Goal: Use online tool/utility

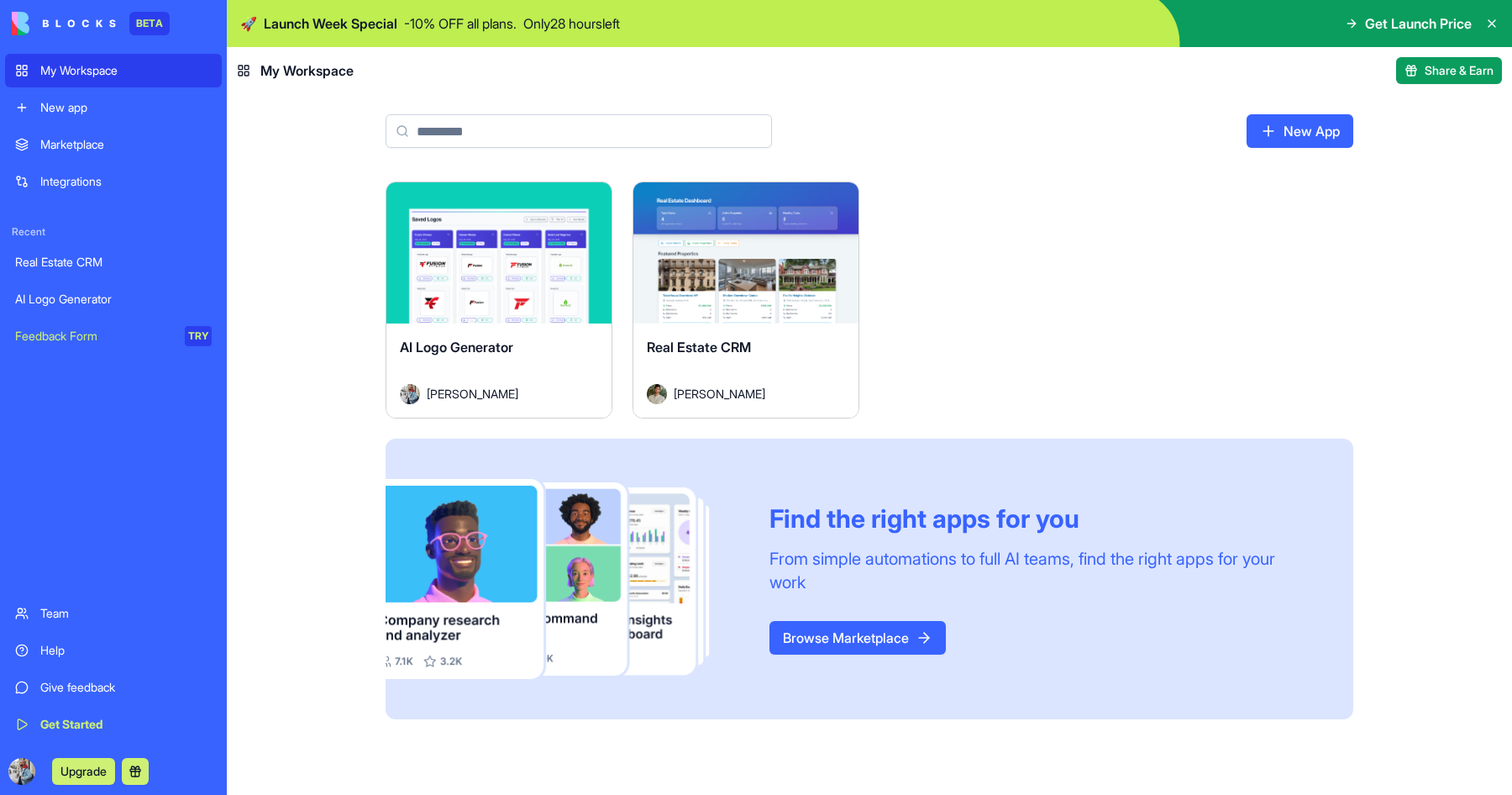
click at [685, 326] on div "Real Estate CRM [PERSON_NAME]" at bounding box center [746, 371] width 225 height 94
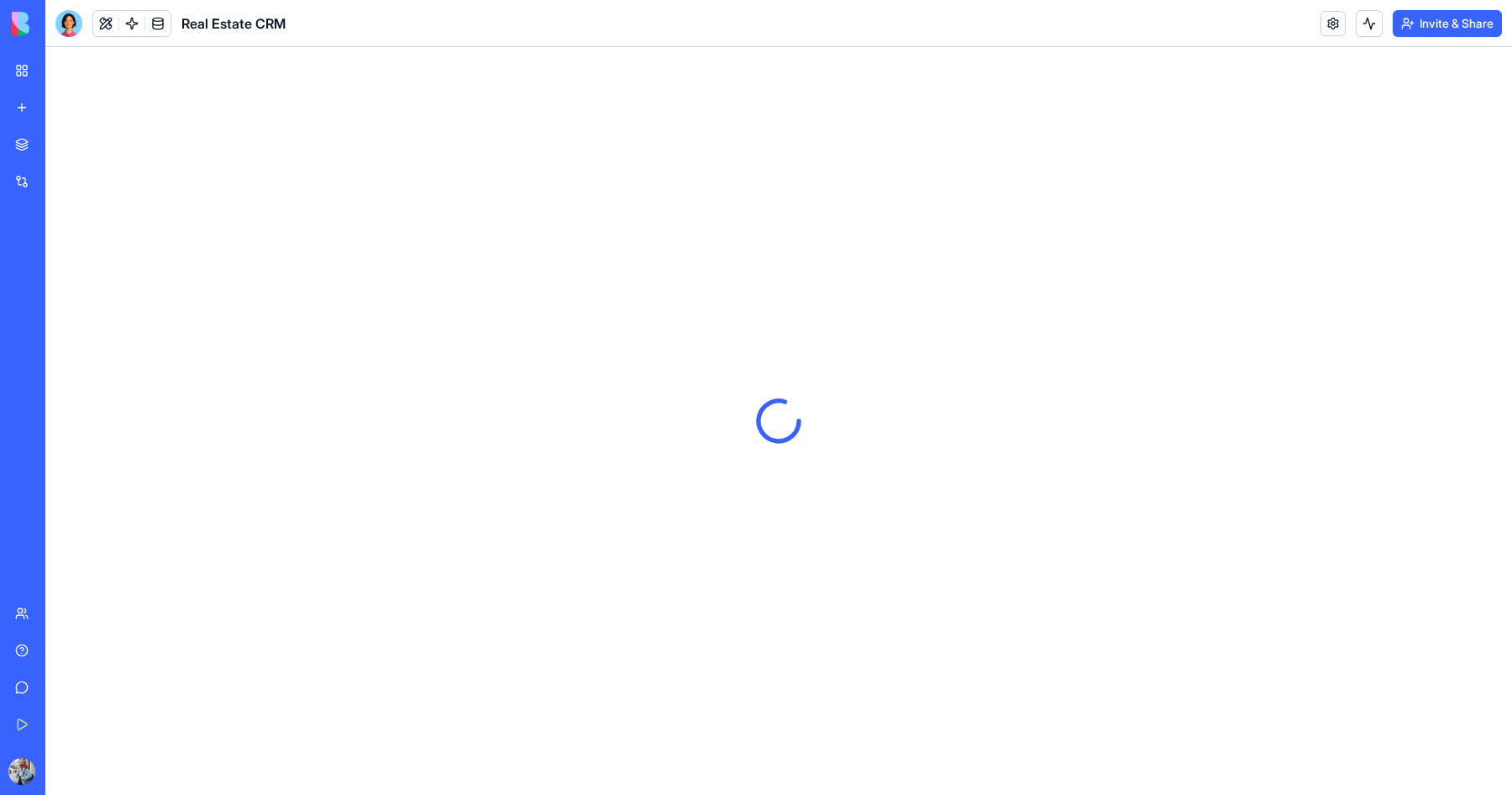
click at [73, 32] on div at bounding box center [69, 23] width 27 height 27
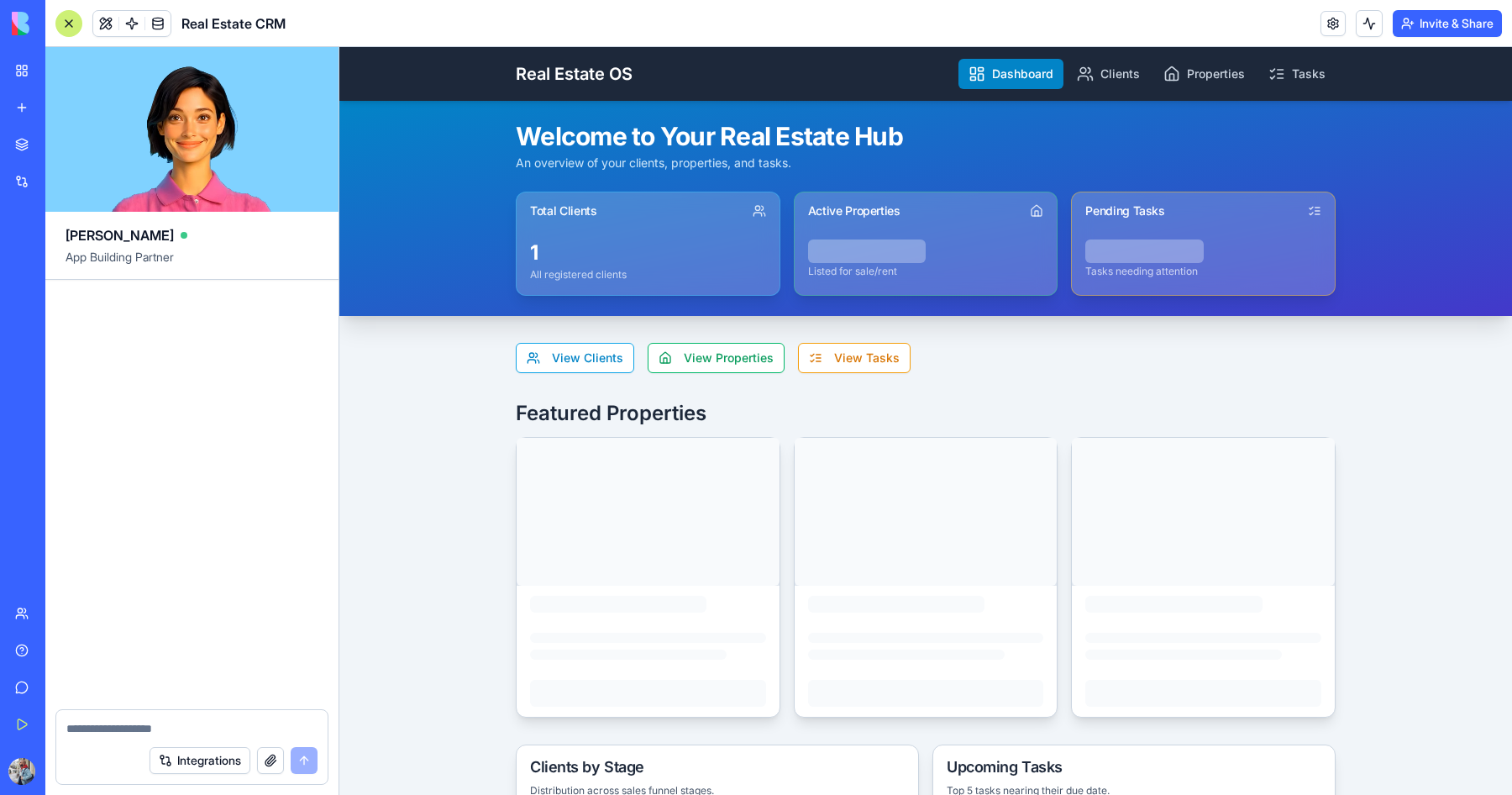
click at [191, 746] on div "Integrations" at bounding box center [191, 760] width 271 height 47
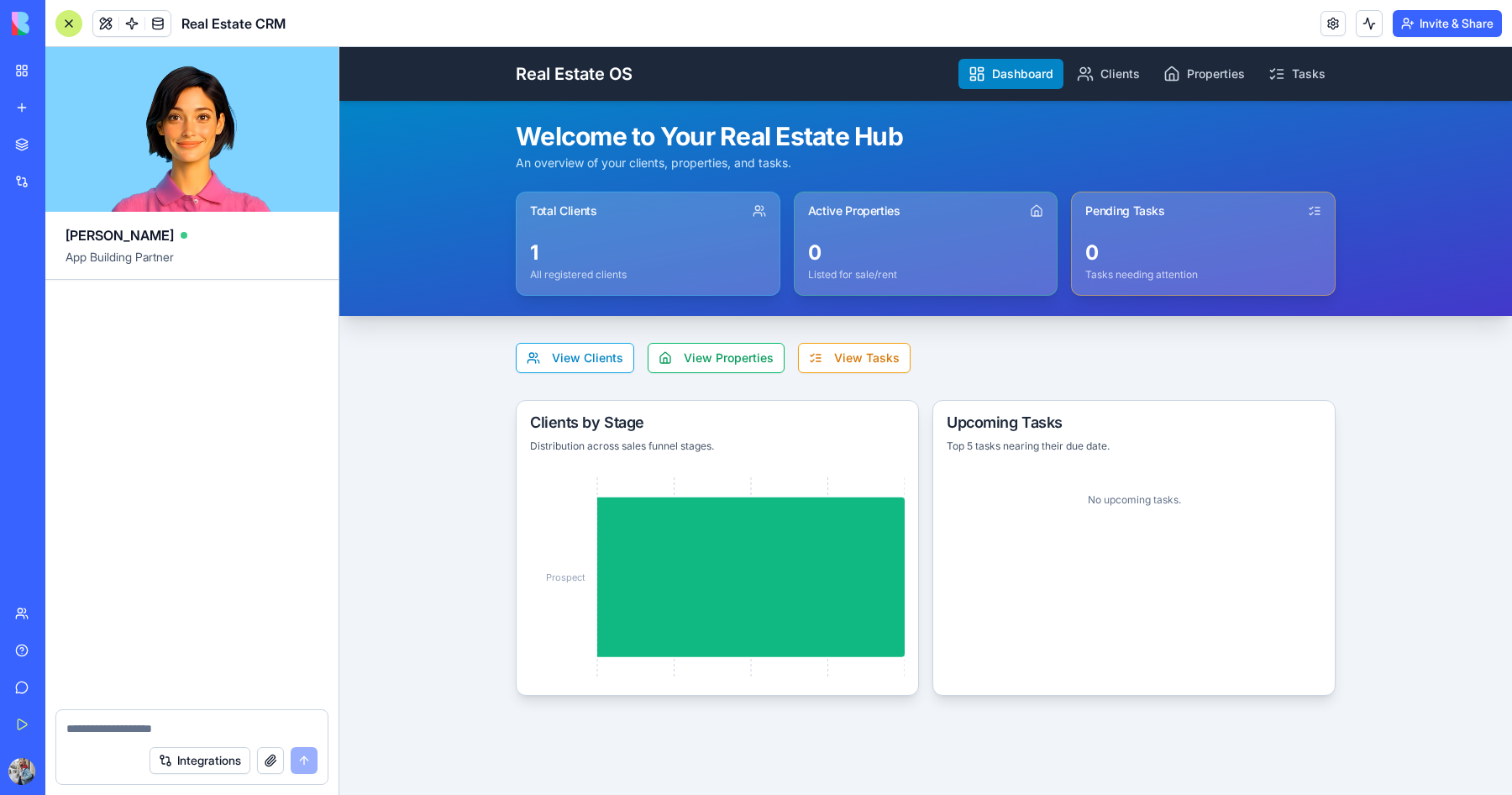
click at [211, 765] on button "Integrations" at bounding box center [199, 760] width 100 height 27
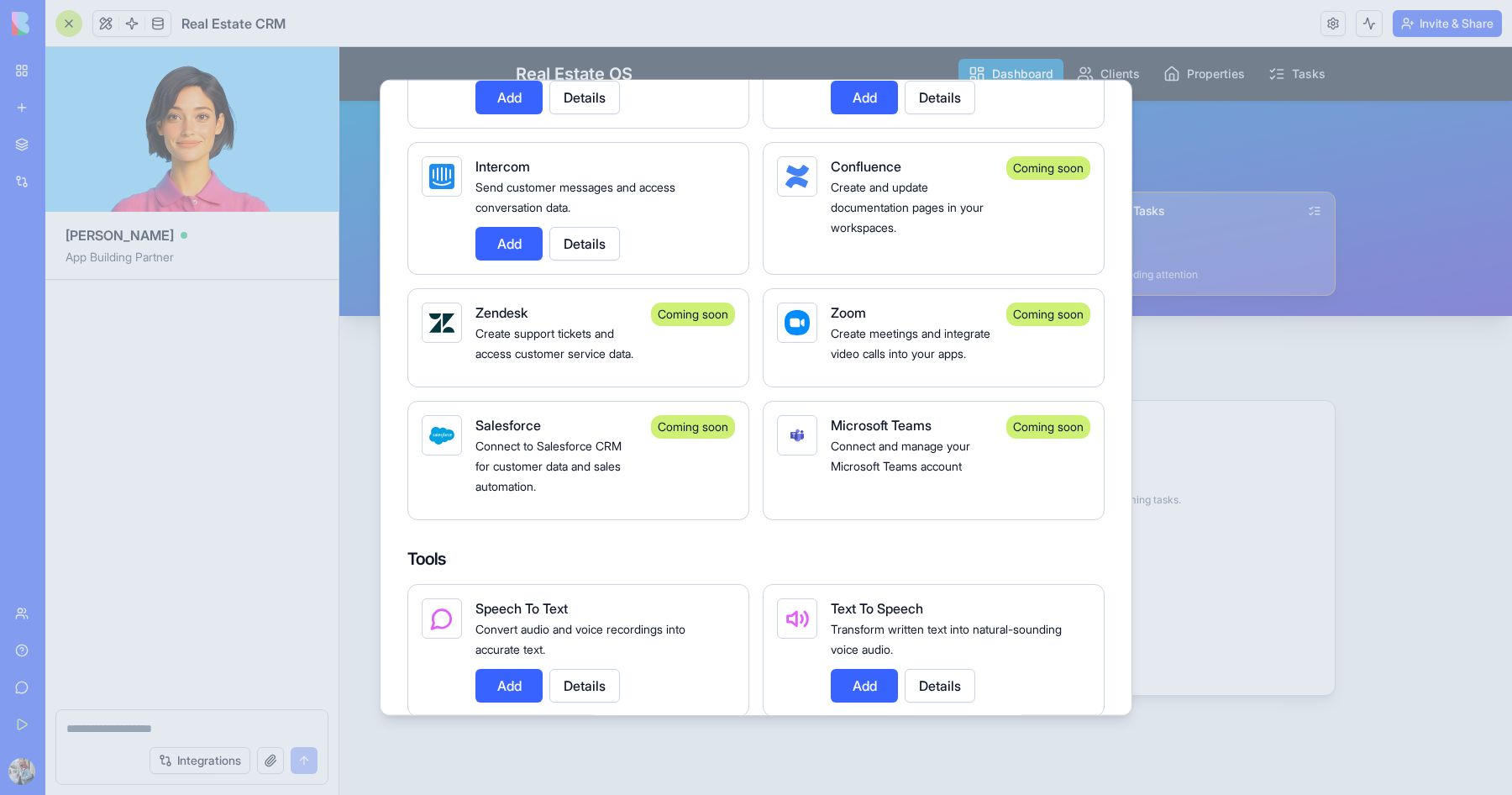
scroll to position [1414, 0]
